Goal: Find specific page/section: Find specific page/section

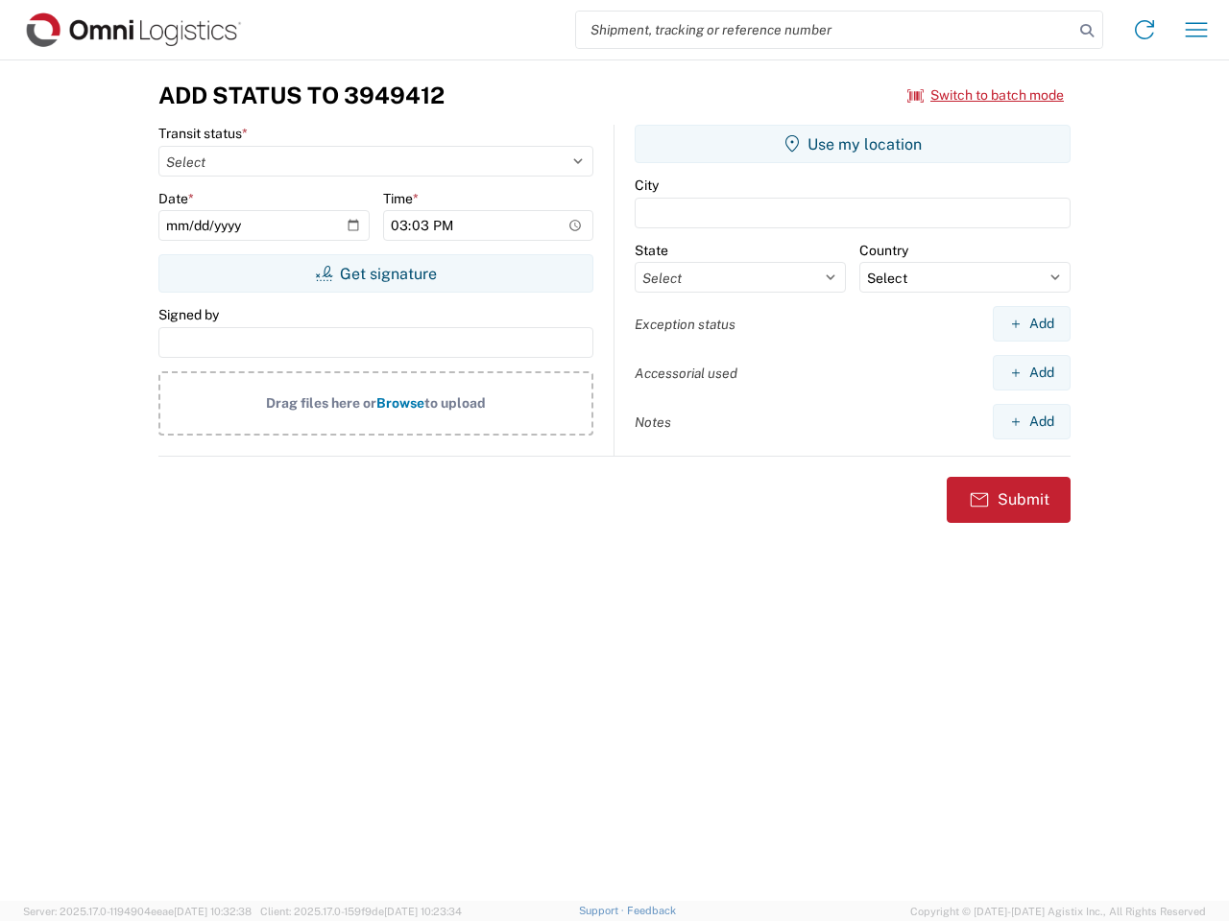
click at [825, 30] on input "search" at bounding box center [824, 30] width 497 height 36
click at [1087, 31] on icon at bounding box center [1086, 30] width 27 height 27
click at [1144, 30] on icon at bounding box center [1144, 29] width 31 height 31
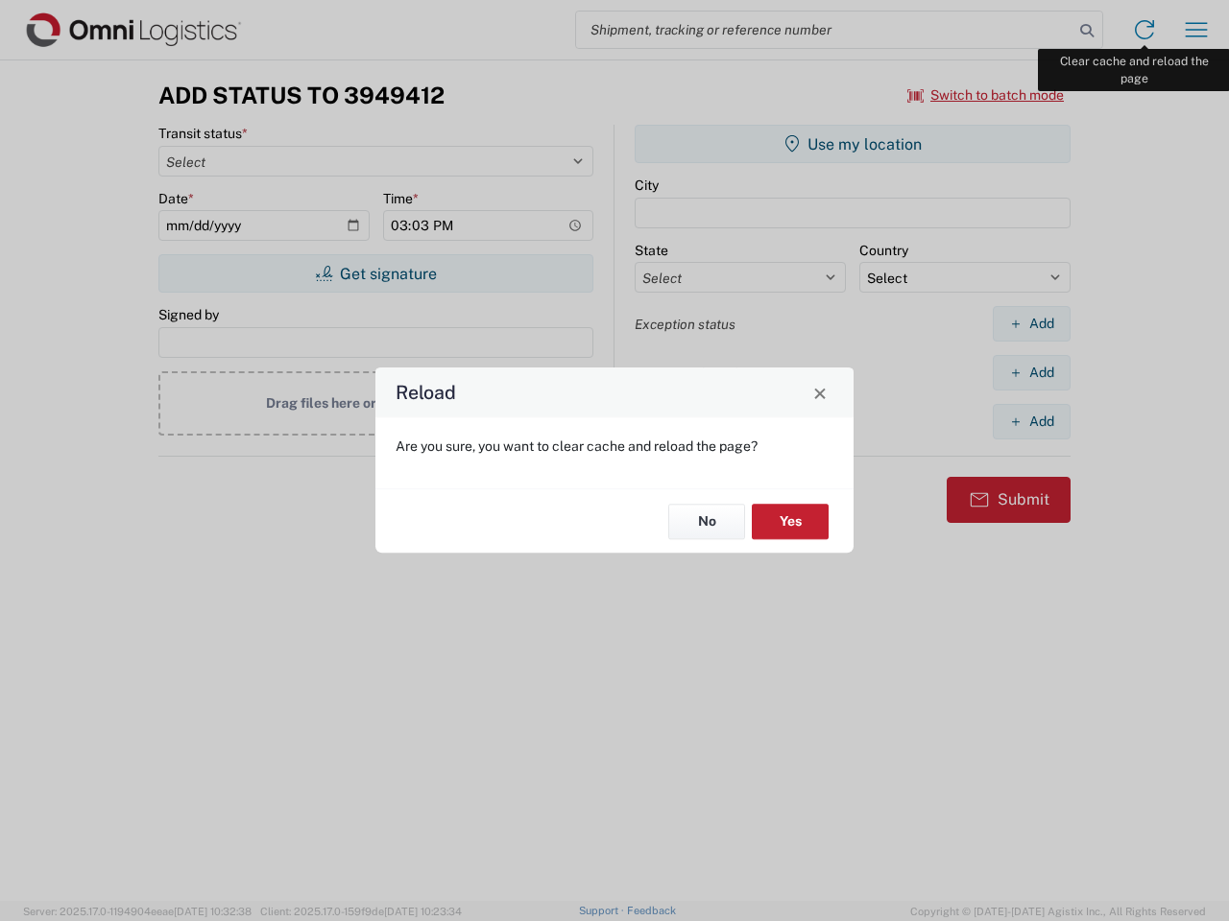
click at [1196, 30] on div "Reload Are you sure, you want to clear cache and reload the page? No Yes" at bounding box center [614, 460] width 1229 height 921
click at [986, 95] on div "Reload Are you sure, you want to clear cache and reload the page? No Yes" at bounding box center [614, 460] width 1229 height 921
click at [375, 274] on div "Reload Are you sure, you want to clear cache and reload the page? No Yes" at bounding box center [614, 460] width 1229 height 921
click at [852, 144] on div "Reload Are you sure, you want to clear cache and reload the page? No Yes" at bounding box center [614, 460] width 1229 height 921
click at [1031, 323] on div "Reload Are you sure, you want to clear cache and reload the page? No Yes" at bounding box center [614, 460] width 1229 height 921
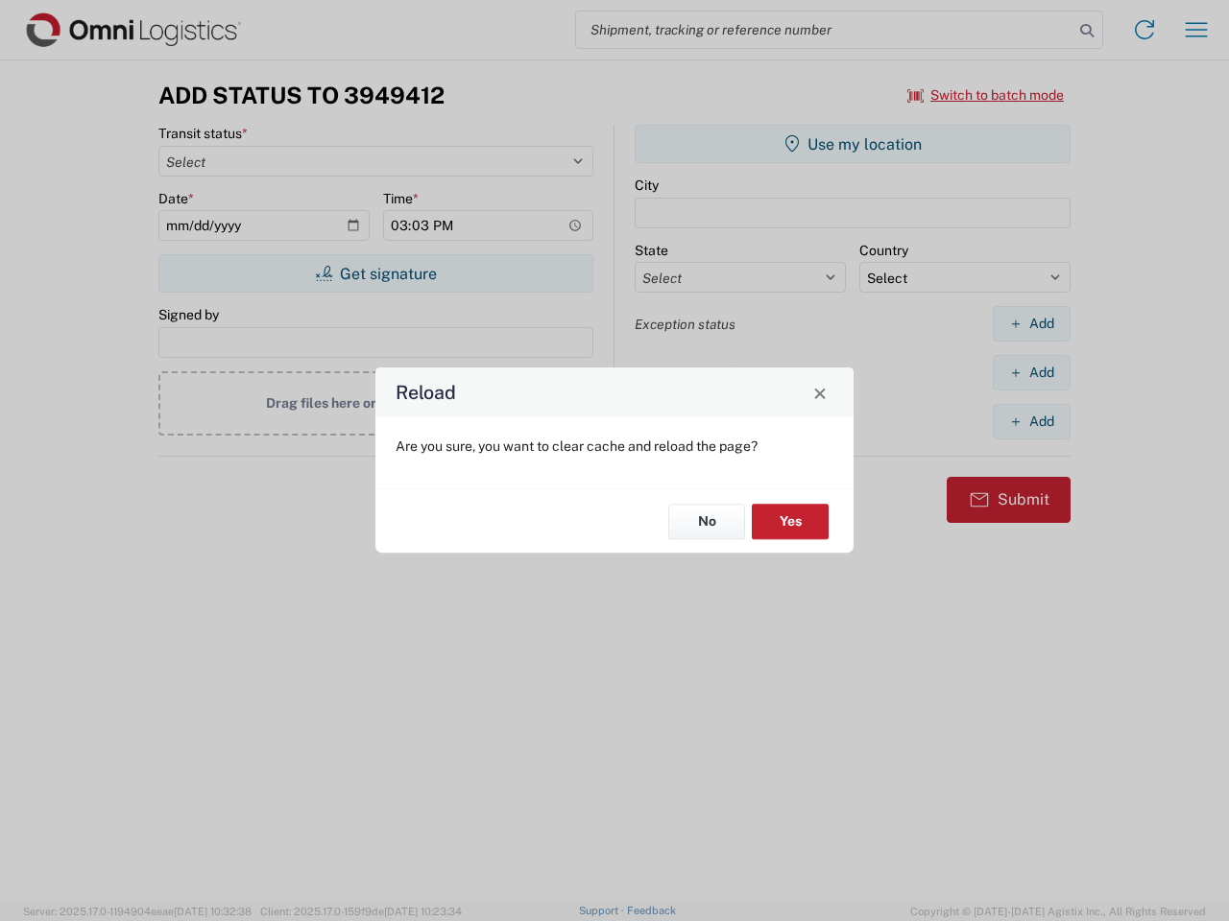
click at [1031, 372] on div "Reload Are you sure, you want to clear cache and reload the page? No Yes" at bounding box center [614, 460] width 1229 height 921
click at [1031, 421] on div "Reload Are you sure, you want to clear cache and reload the page? No Yes" at bounding box center [614, 460] width 1229 height 921
